Goal: Task Accomplishment & Management: Manage account settings

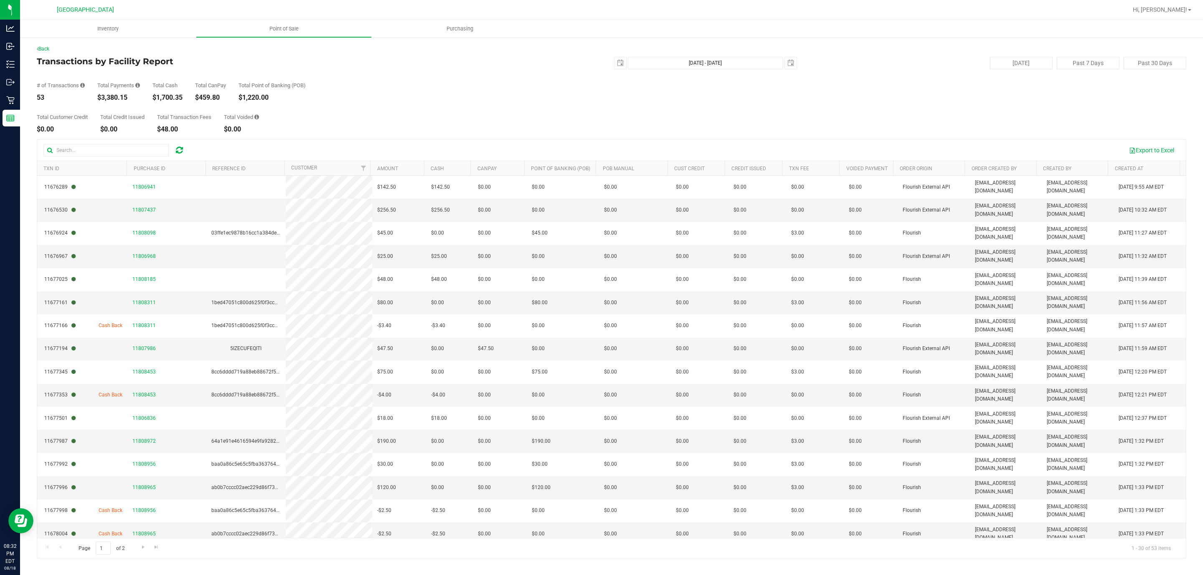
click at [110, 99] on div "$3,380.15" at bounding box center [118, 97] width 43 height 7
copy div "$3,380.15"
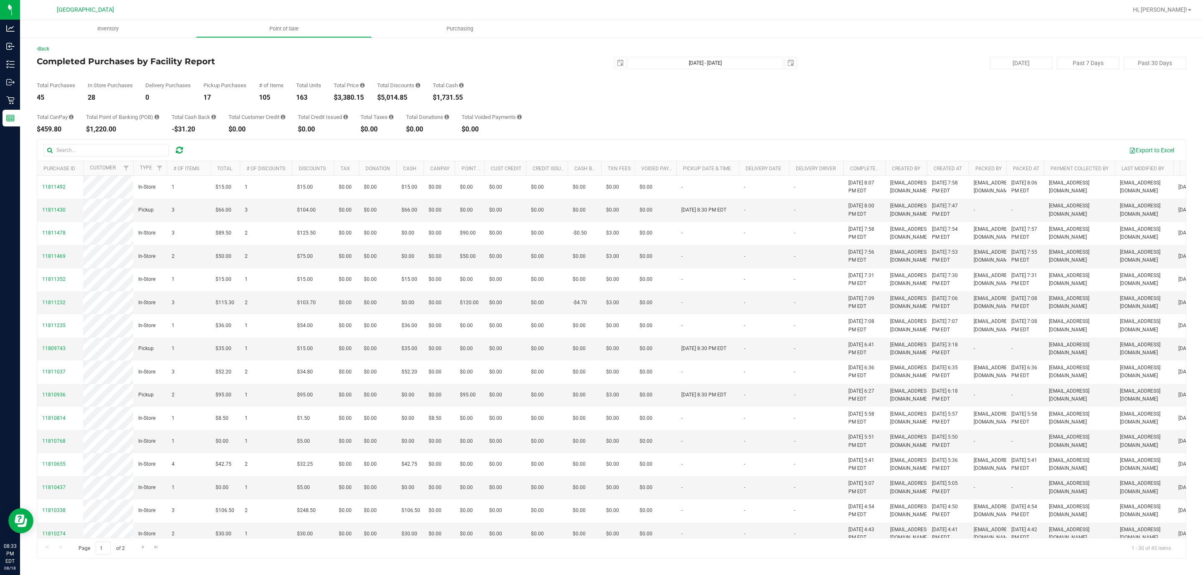
click at [393, 93] on div "Total Discounts $5,014.85" at bounding box center [398, 92] width 43 height 18
click at [394, 97] on div "$5,014.85" at bounding box center [398, 97] width 43 height 7
copy div "5,014.85"
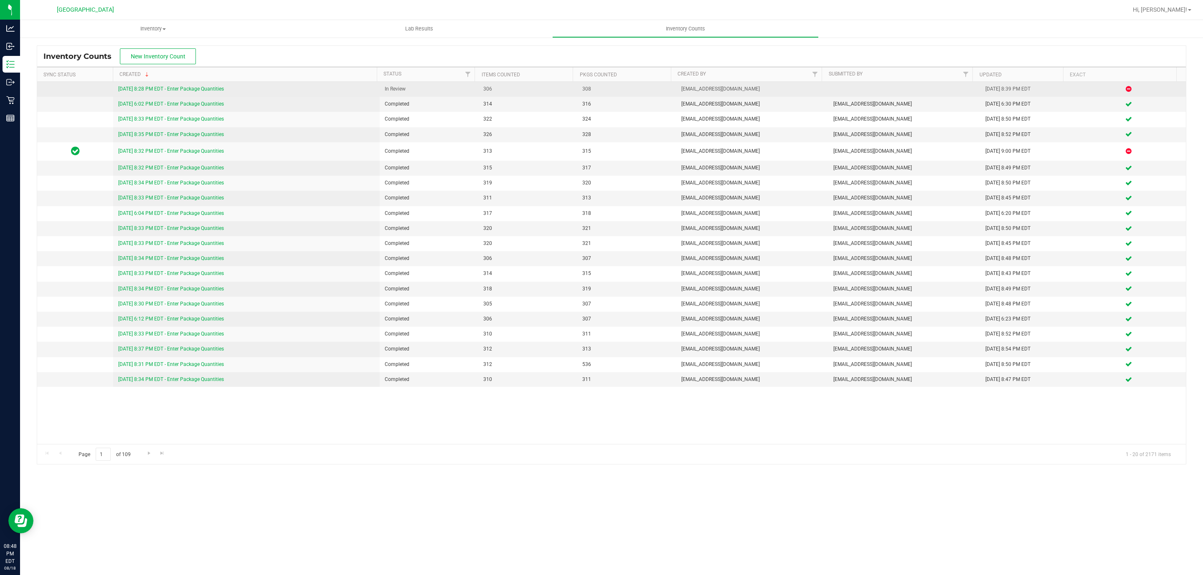
click at [206, 88] on link "[DATE] 8:28 PM EDT - Enter Package Quantities" at bounding box center [171, 89] width 106 height 6
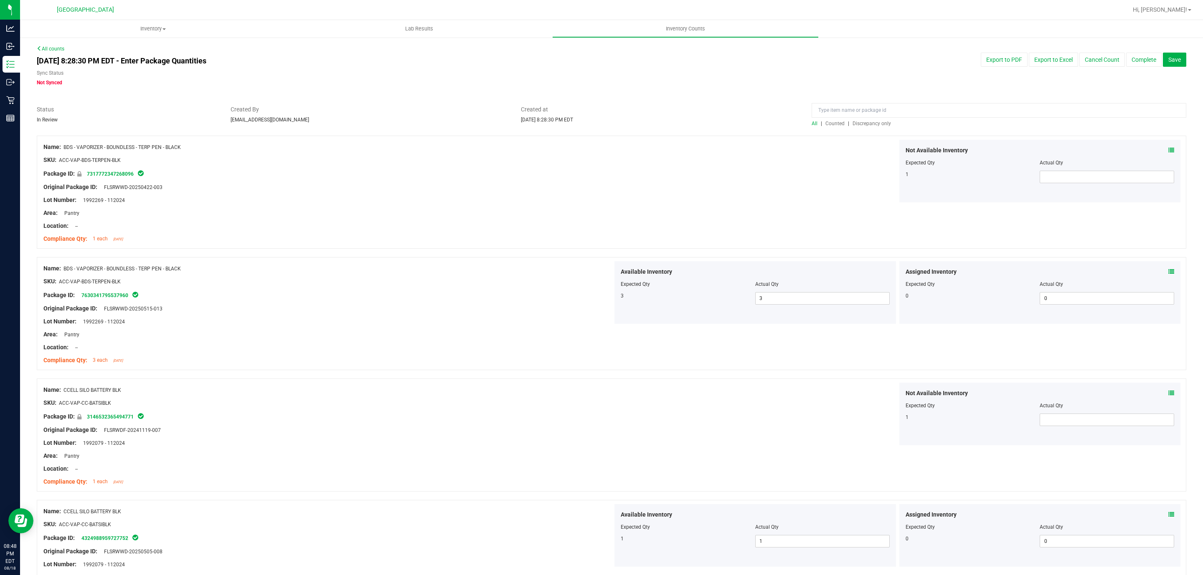
click at [871, 125] on span "Discrepancy only" at bounding box center [871, 124] width 38 height 6
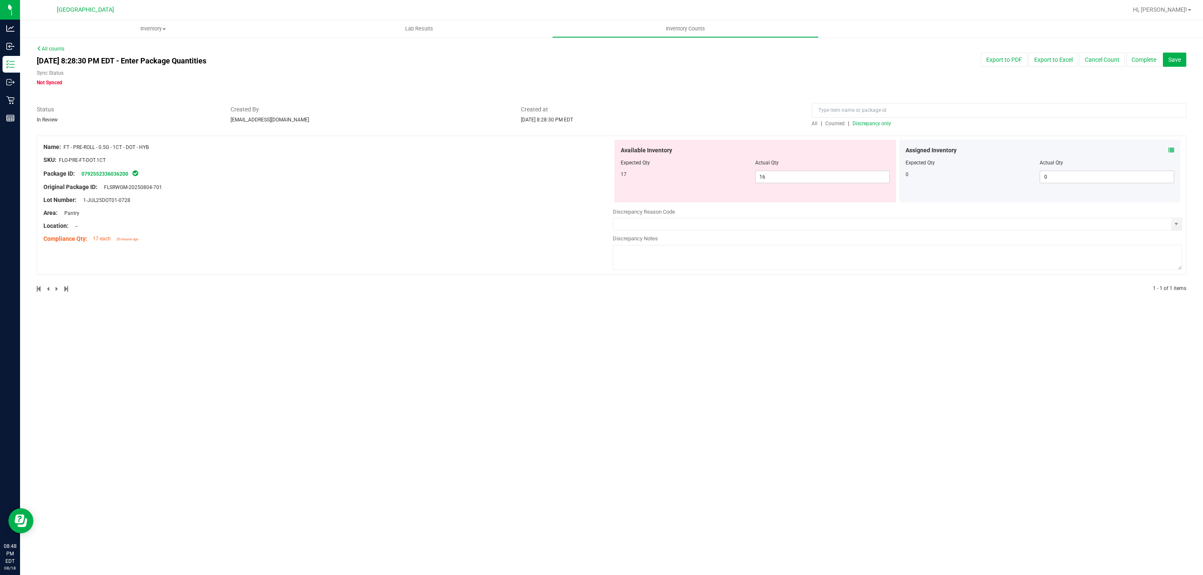
click at [835, 411] on div "Inventory All packages All inventory Waste log Create inventory Lab Results Inv…" at bounding box center [611, 297] width 1183 height 555
click at [648, 220] on input "text" at bounding box center [892, 224] width 558 height 12
click at [1180, 225] on span "select" at bounding box center [1176, 224] width 10 height 12
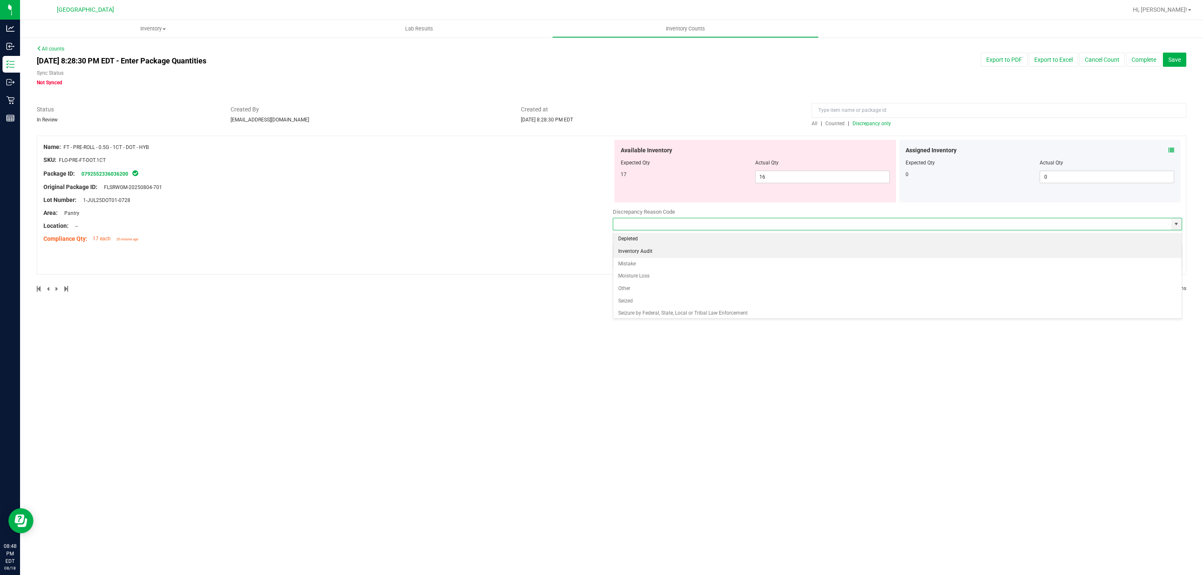
click at [704, 250] on li "Inventory Audit" at bounding box center [897, 252] width 568 height 13
click at [712, 228] on input "Inventory Audit" at bounding box center [892, 224] width 558 height 12
click at [765, 222] on input "Inventory Audit" at bounding box center [892, 224] width 558 height 12
click at [1175, 225] on span "select" at bounding box center [1175, 224] width 7 height 7
click at [686, 266] on li "Mistake" at bounding box center [897, 264] width 568 height 13
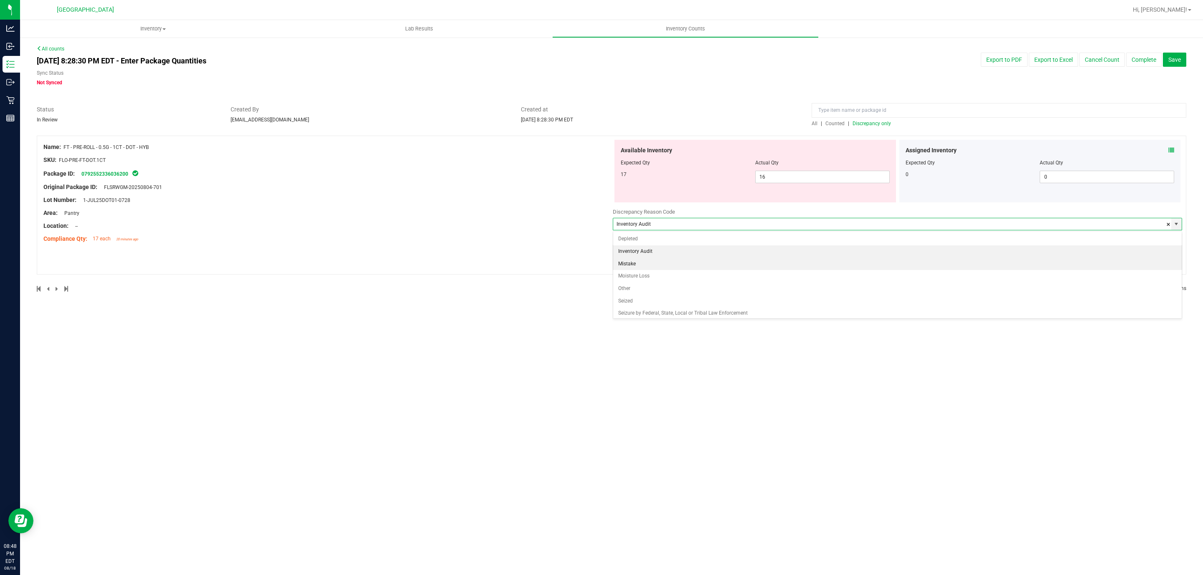
type input "Mistake"
click at [688, 255] on textarea at bounding box center [897, 257] width 569 height 25
type textarea "Allocation -1"
click at [881, 377] on div "Inventory All packages All inventory Waste log Create inventory Lab Results Inv…" at bounding box center [611, 297] width 1183 height 555
click at [917, 333] on div "Inventory All packages All inventory Waste log Create inventory Lab Results Inv…" at bounding box center [611, 297] width 1183 height 555
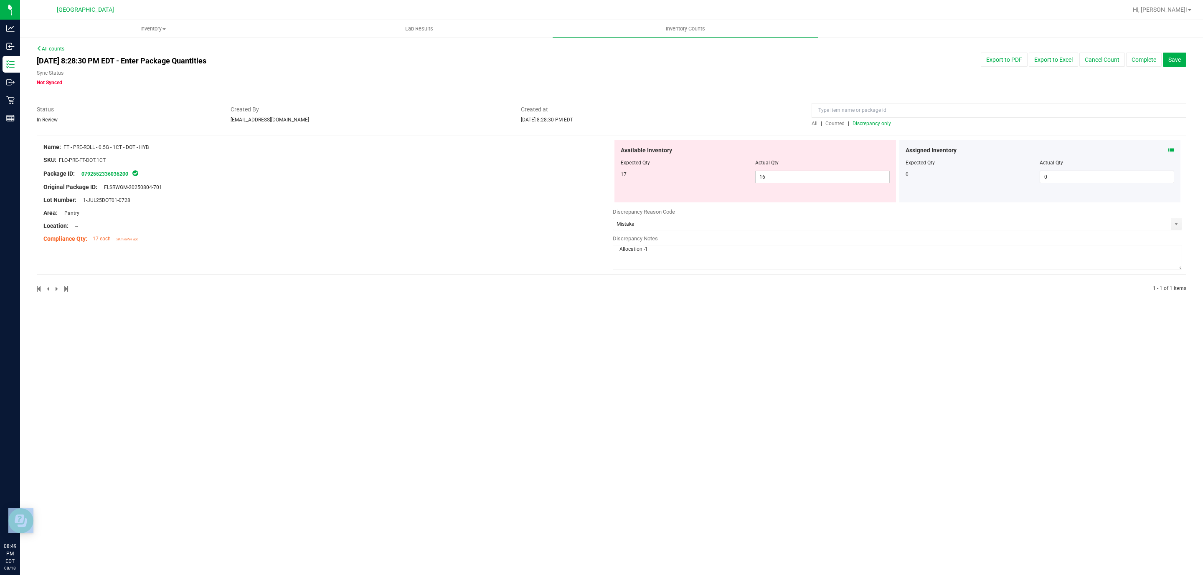
click at [917, 333] on div "Inventory All packages All inventory Waste log Create inventory Lab Results Inv…" at bounding box center [611, 297] width 1183 height 555
click at [1143, 60] on button "Complete" at bounding box center [1143, 60] width 35 height 14
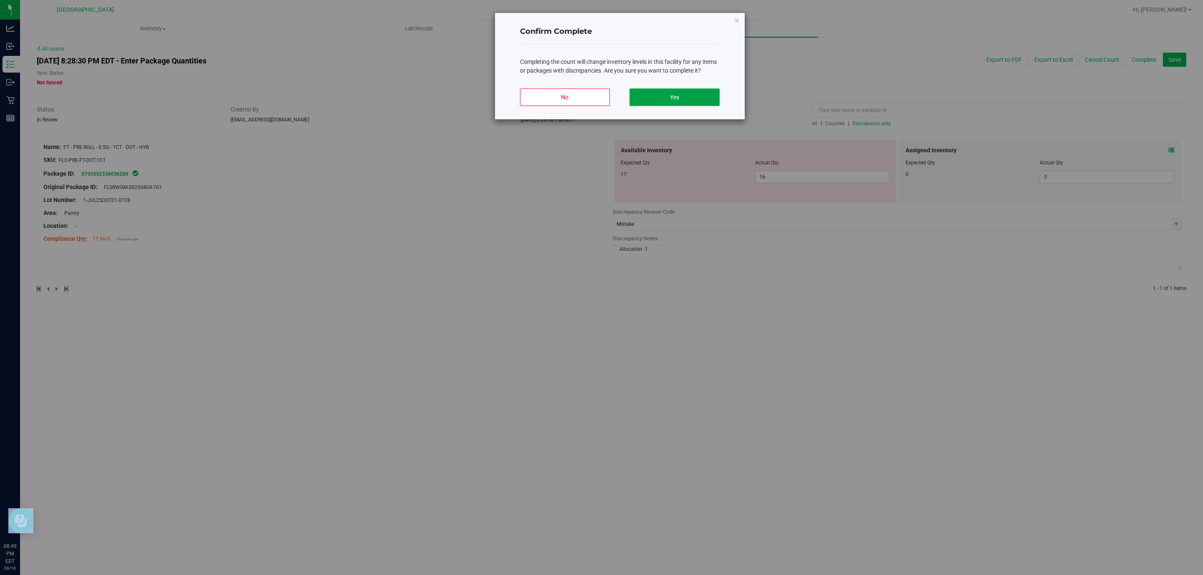
click at [703, 98] on button "Yes" at bounding box center [674, 98] width 90 height 18
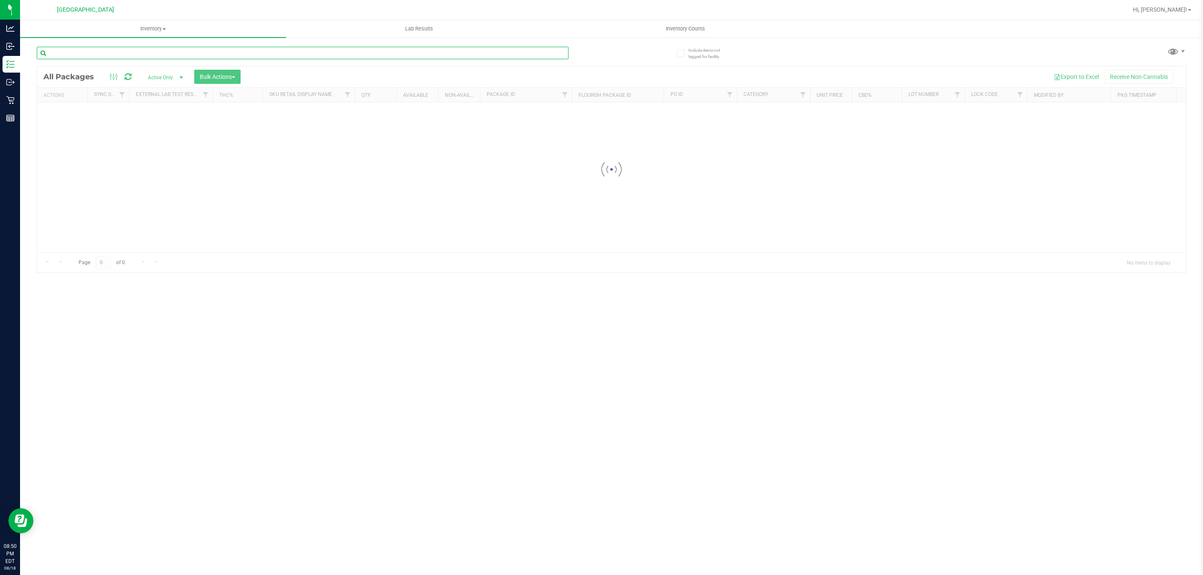
click at [148, 58] on input "text" at bounding box center [303, 53] width 532 height 13
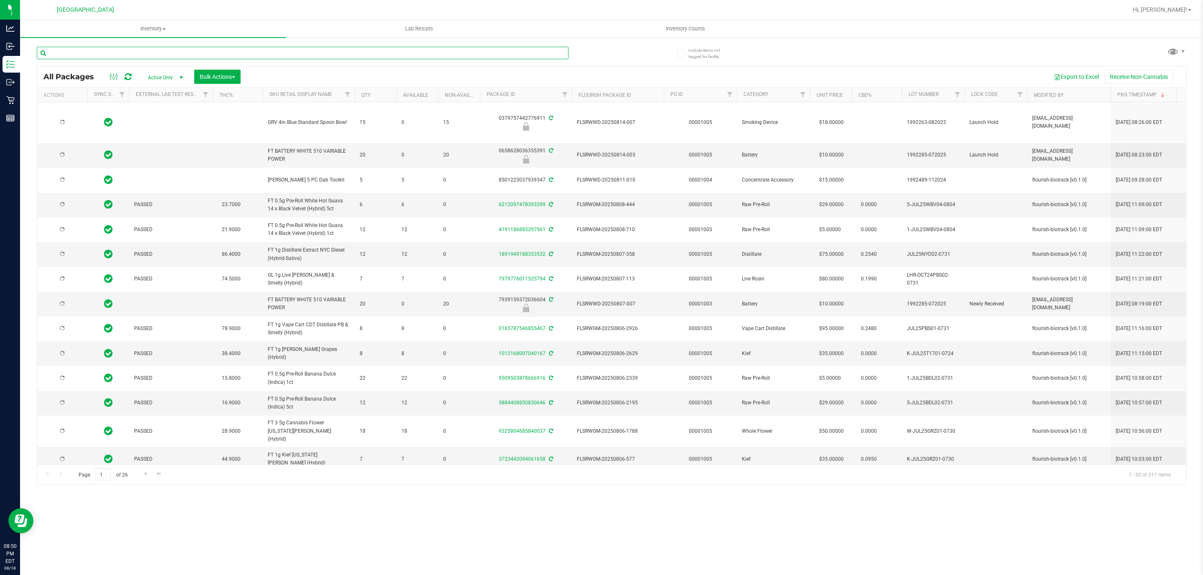
type input "d"
type input "2026-02-08"
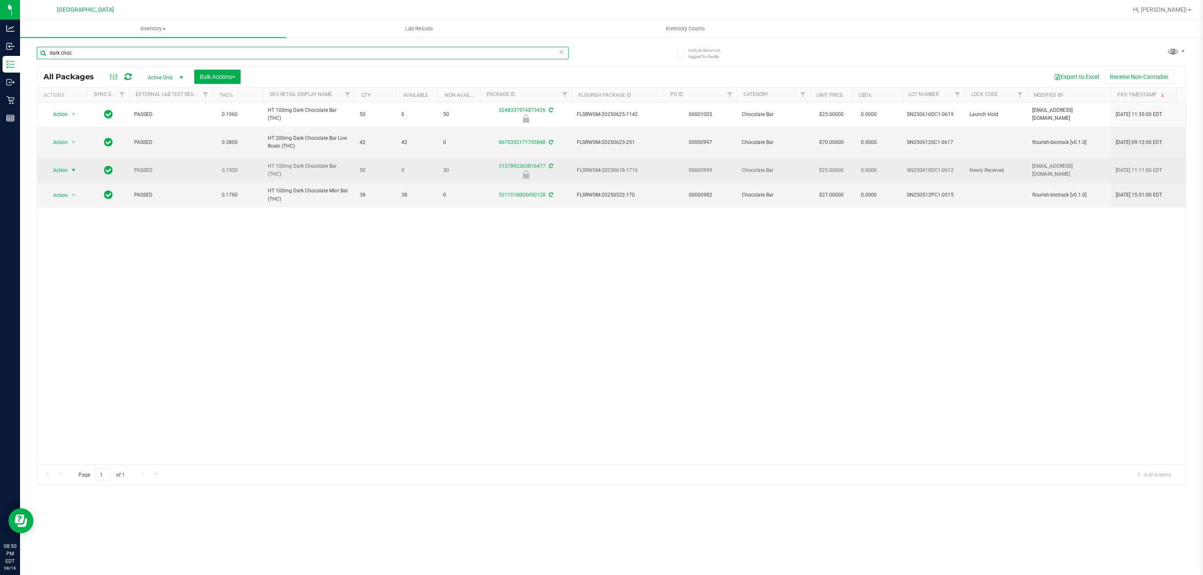
type input "dark choc"
click at [72, 174] on span "select" at bounding box center [73, 170] width 7 height 7
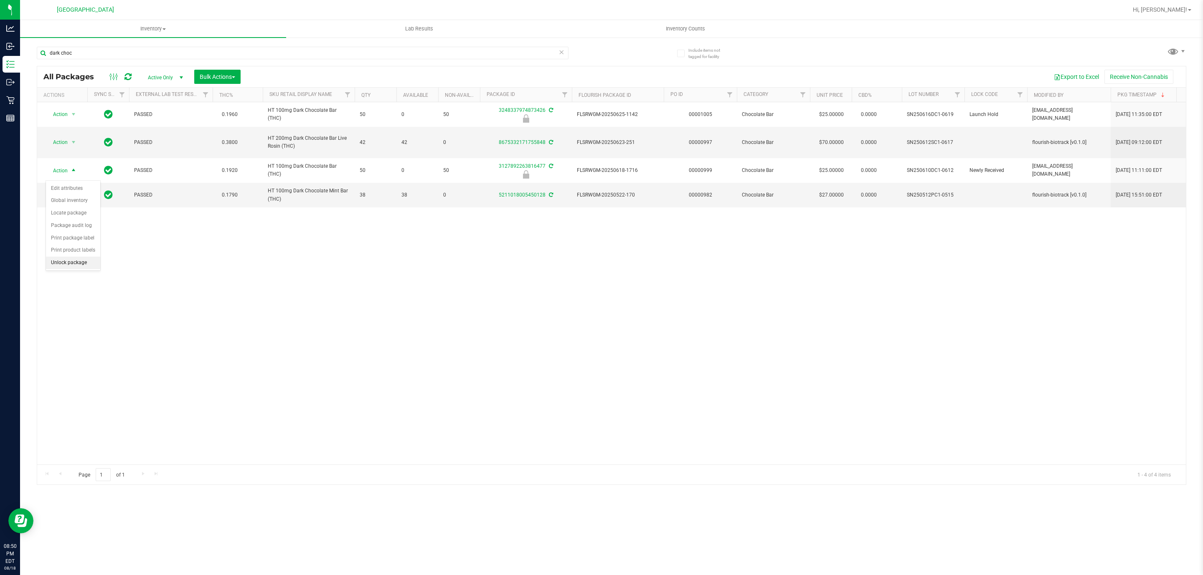
click at [80, 267] on li "Unlock package" at bounding box center [73, 263] width 54 height 13
click at [97, 52] on input "dark choc" at bounding box center [303, 53] width 532 height 13
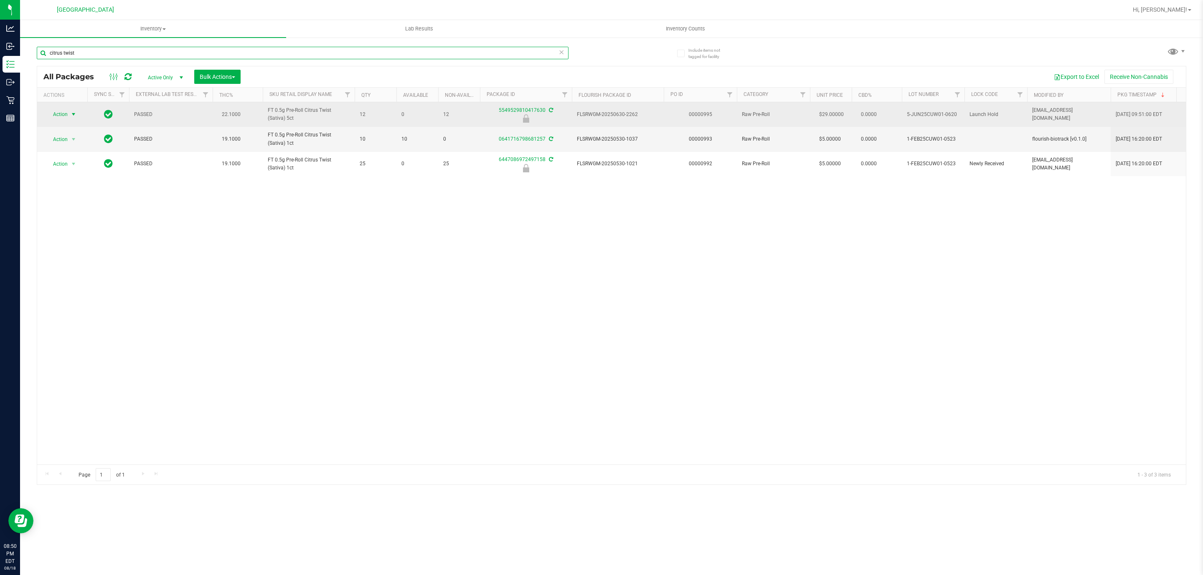
type input "citrus twist"
click at [63, 110] on span "Action" at bounding box center [57, 115] width 23 height 12
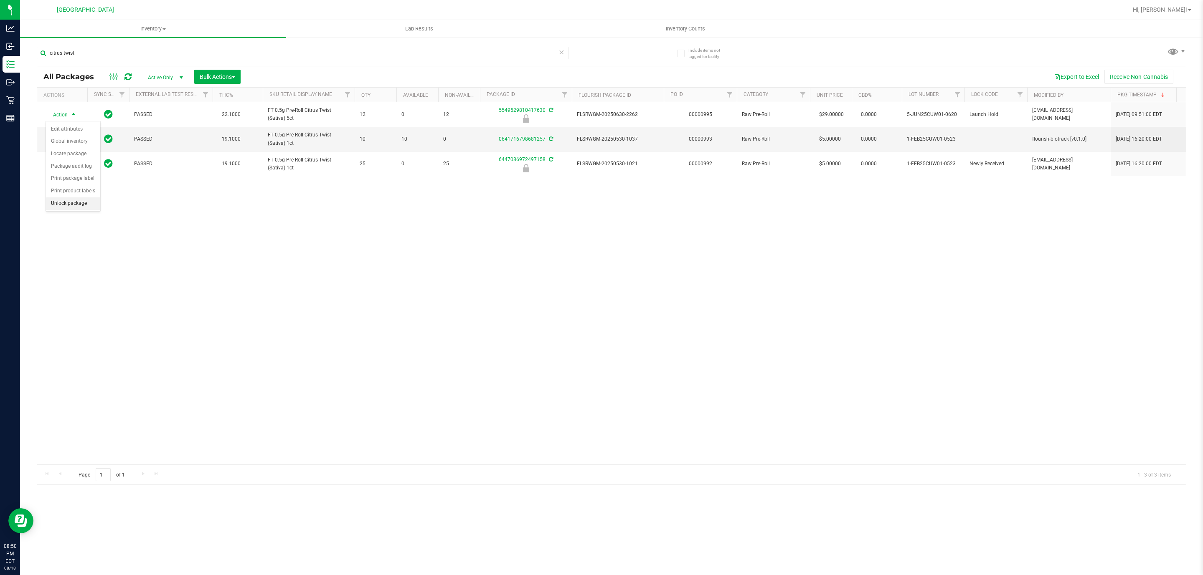
click at [68, 206] on li "Unlock package" at bounding box center [73, 204] width 54 height 13
click at [339, 336] on div "Action Action Adjust qty Create package Edit attributes Global inventory Locate…" at bounding box center [611, 283] width 1148 height 362
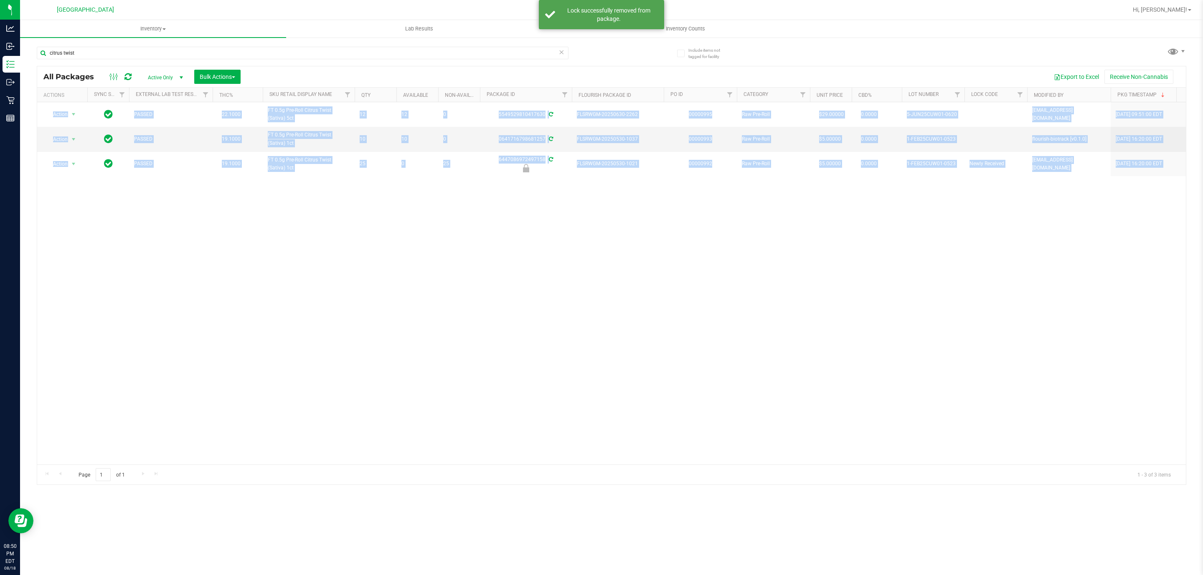
click at [339, 336] on div "Action Action Adjust qty Create package Edit attributes Global inventory Locate…" at bounding box center [611, 283] width 1148 height 362
click at [173, 390] on div "Action Action Adjust qty Create package Edit attributes Global inventory Locate…" at bounding box center [611, 283] width 1148 height 362
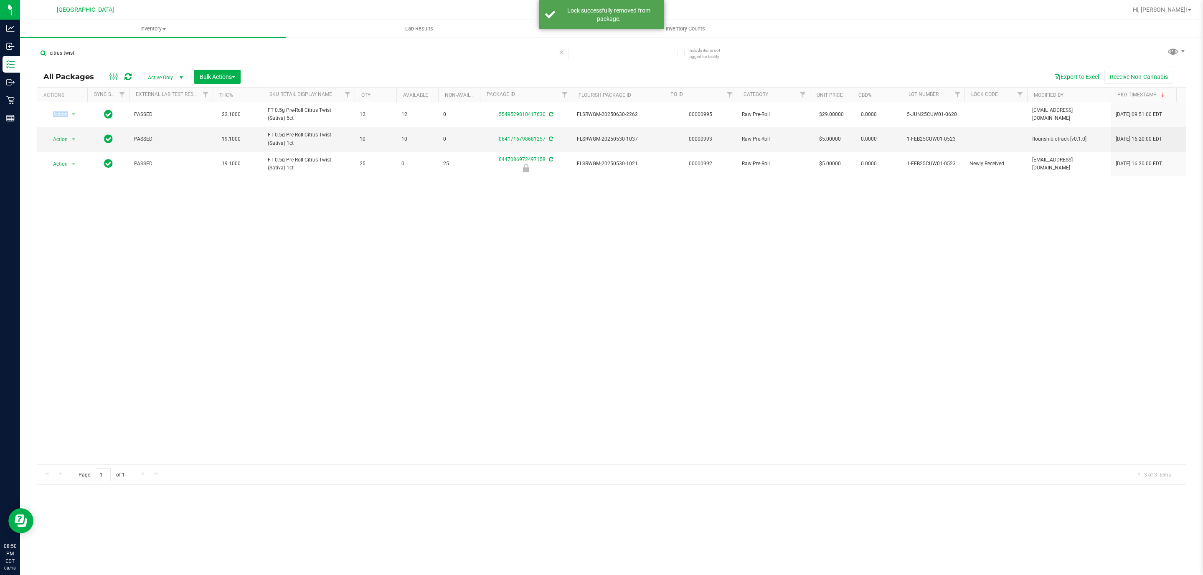
click at [173, 390] on div "Action Action Adjust qty Create package Edit attributes Global inventory Locate…" at bounding box center [611, 283] width 1148 height 362
